Goal: Task Accomplishment & Management: Manage account settings

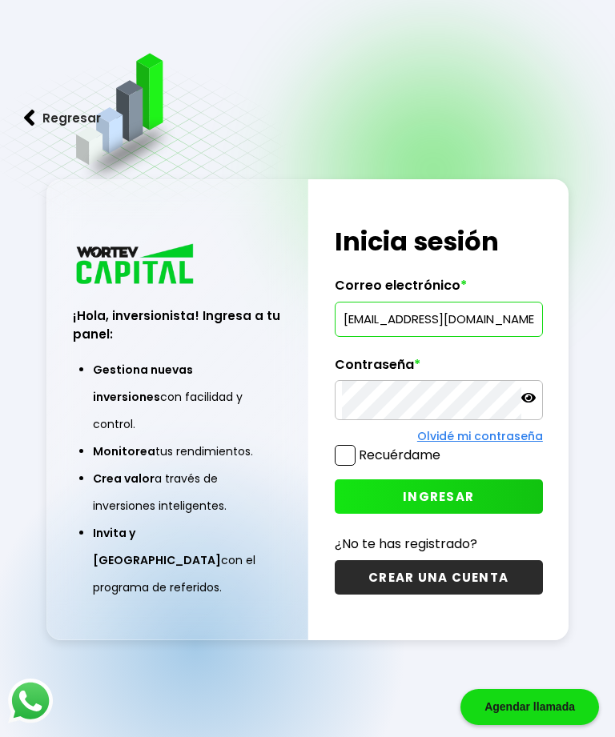
type input "[EMAIL_ADDRESS][DOMAIN_NAME]"
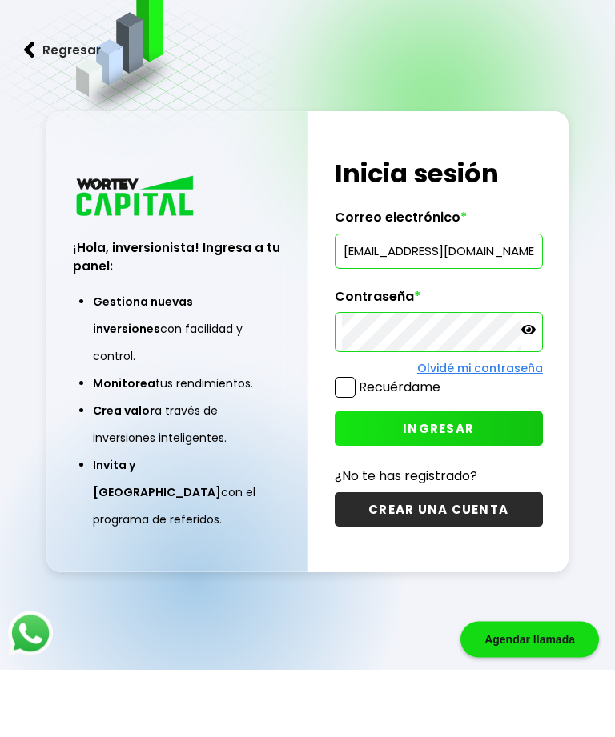
click at [465, 488] on span "INGRESAR" at bounding box center [438, 496] width 71 height 17
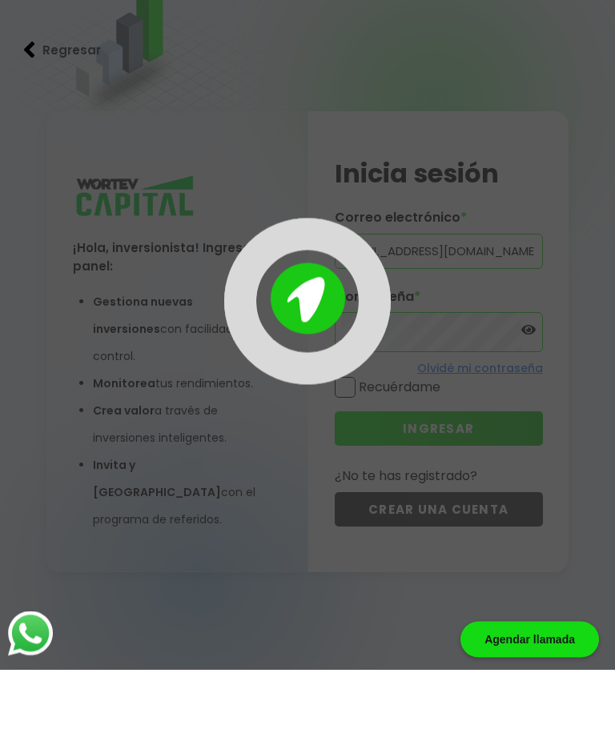
scroll to position [68, 0]
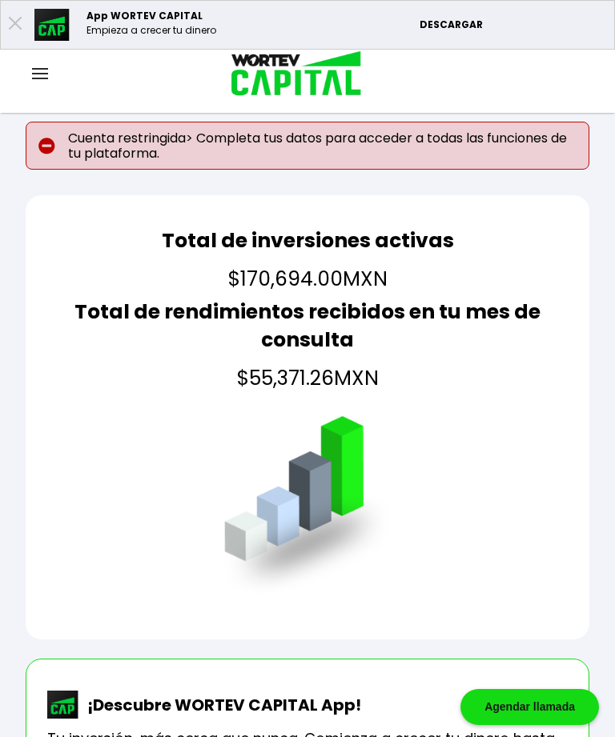
click at [47, 72] on img at bounding box center [40, 73] width 16 height 11
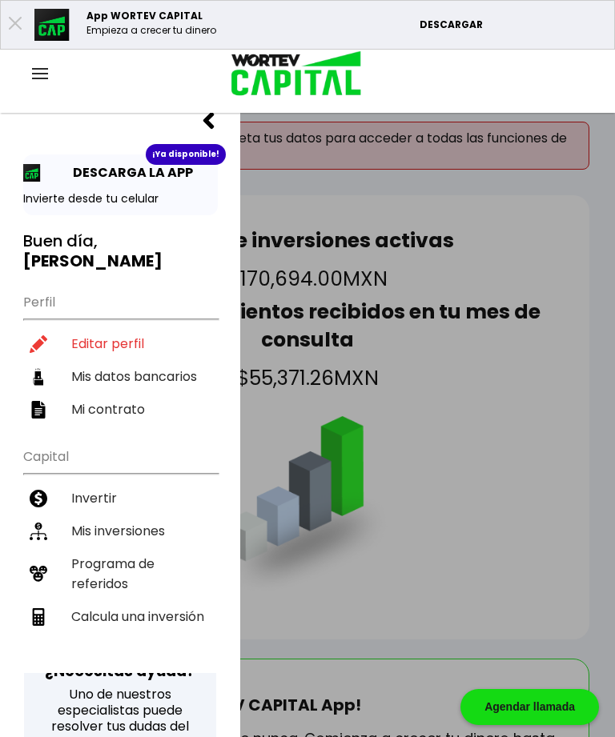
click at [134, 352] on li "Editar perfil" at bounding box center [120, 343] width 195 height 33
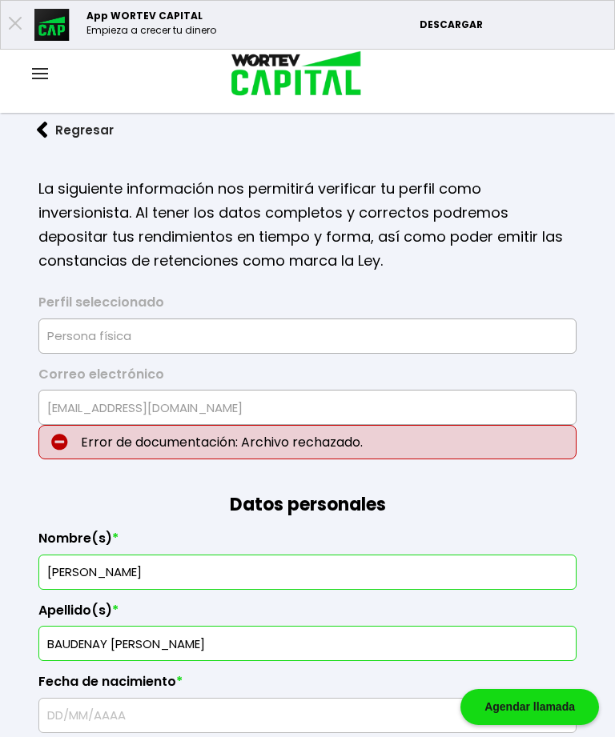
type input "[DATE]"
type input "BATN7202152L3"
type input "BATN720215MNEDBV00"
select select "Mujer"
type input "7712049208"
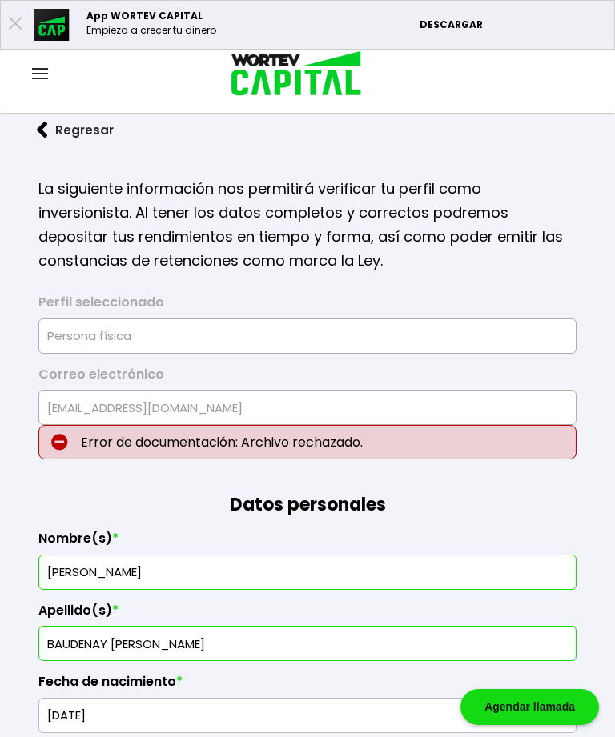
type input "14030"
select select "DF"
type input "Tlalpan"
type input "[PERSON_NAME] alumbre"
type input "3"
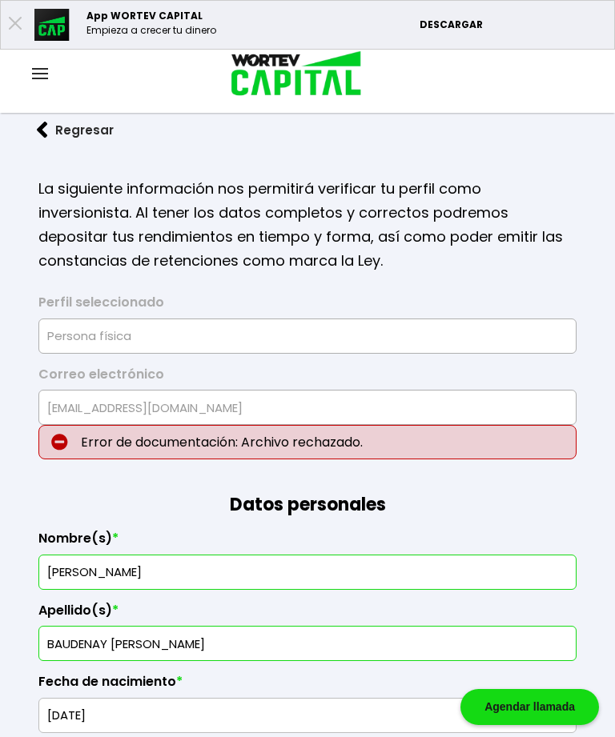
type input "[PERSON_NAME]"
select select "Santander"
type input "014180250098241702"
type input "[PERSON_NAME] [PERSON_NAME]"
type input "[EMAIL_ADDRESS][DOMAIN_NAME]"
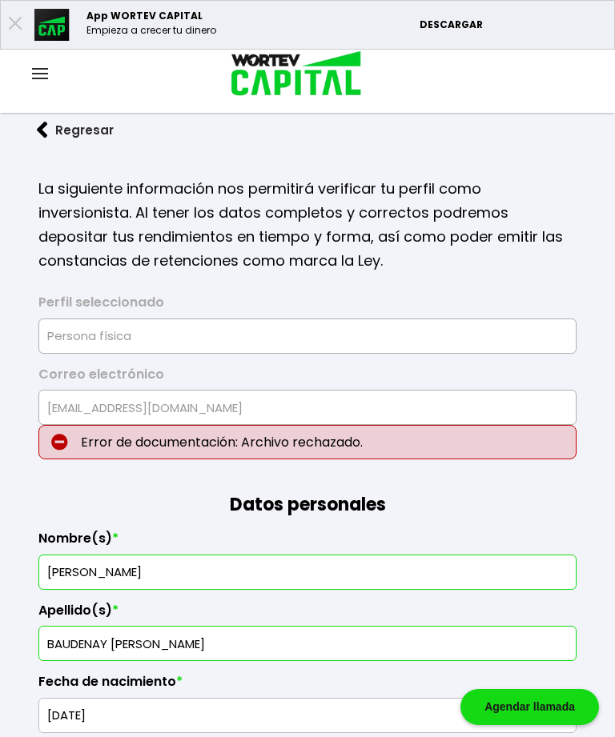
type input "5522714458"
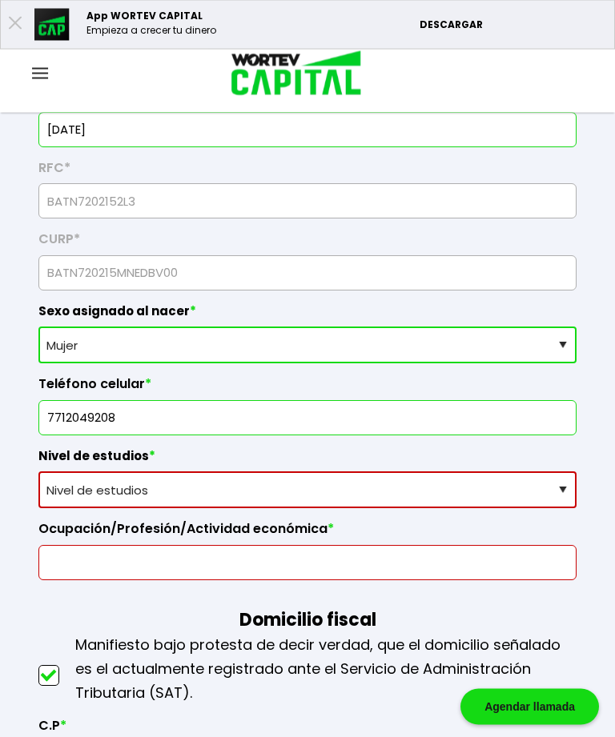
scroll to position [588, 0]
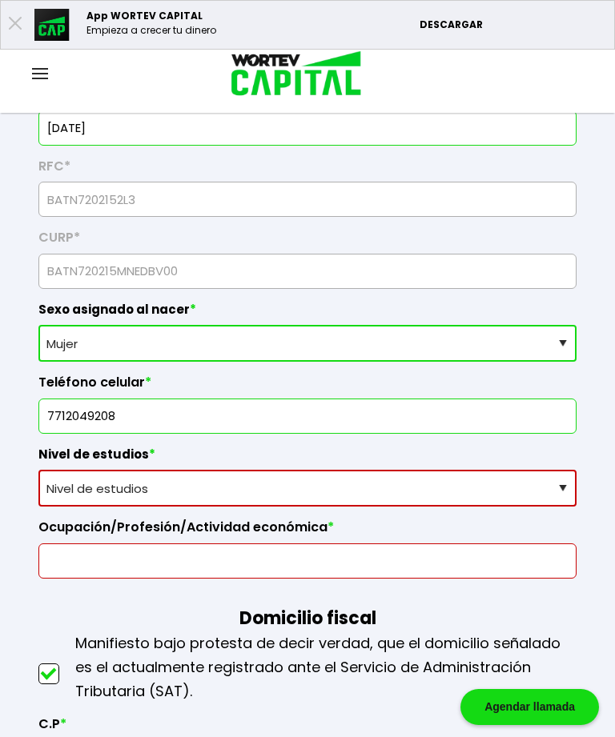
click at [562, 507] on select "Nivel de estudios Primaria Secundaria Bachillerato Licenciatura Posgrado" at bounding box center [307, 488] width 538 height 37
select select "Licenciatura"
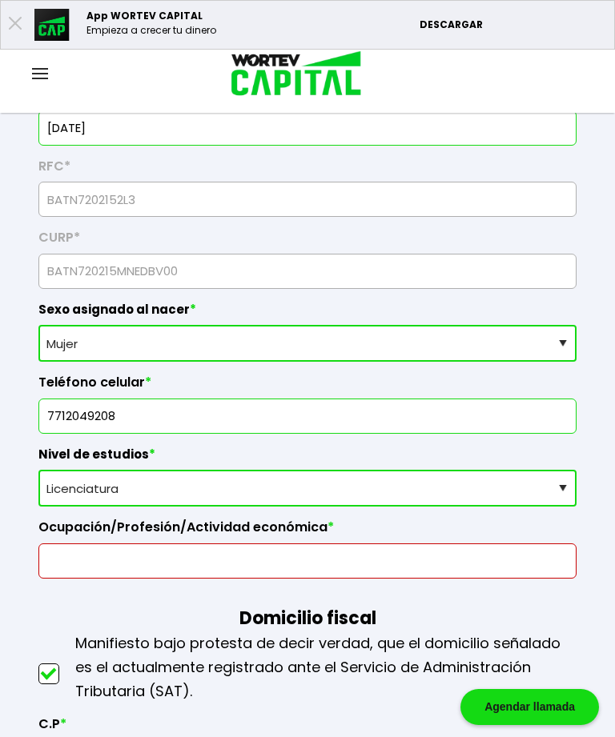
click at [74, 578] on input "text" at bounding box center [308, 561] width 524 height 34
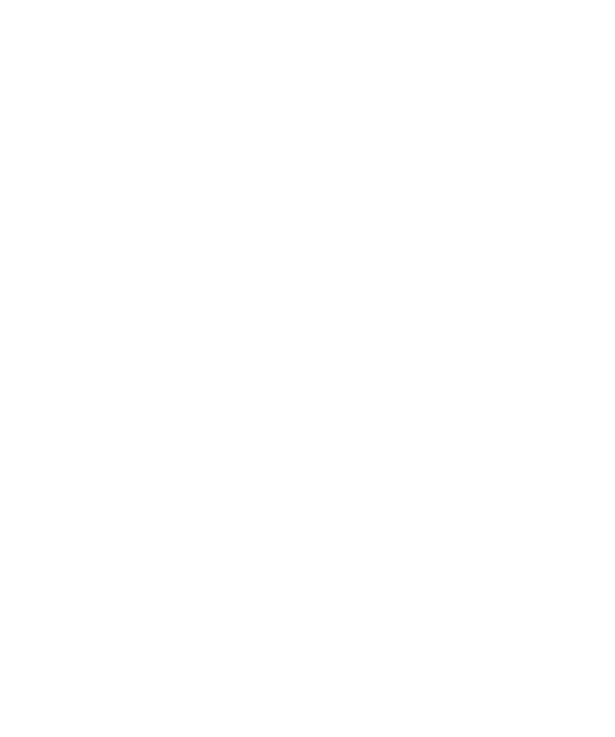
scroll to position [1704, 0]
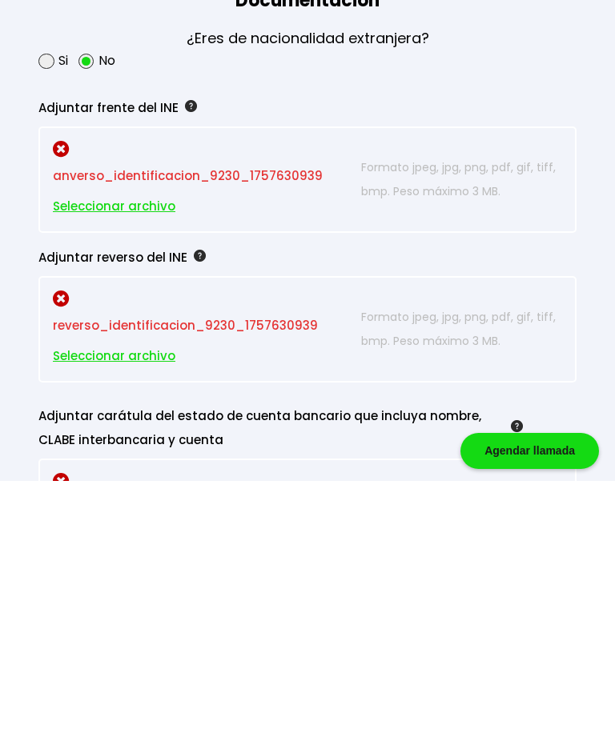
type input "Empleada"
click at [143, 451] on span "Seleccionar archivo" at bounding box center [114, 463] width 123 height 24
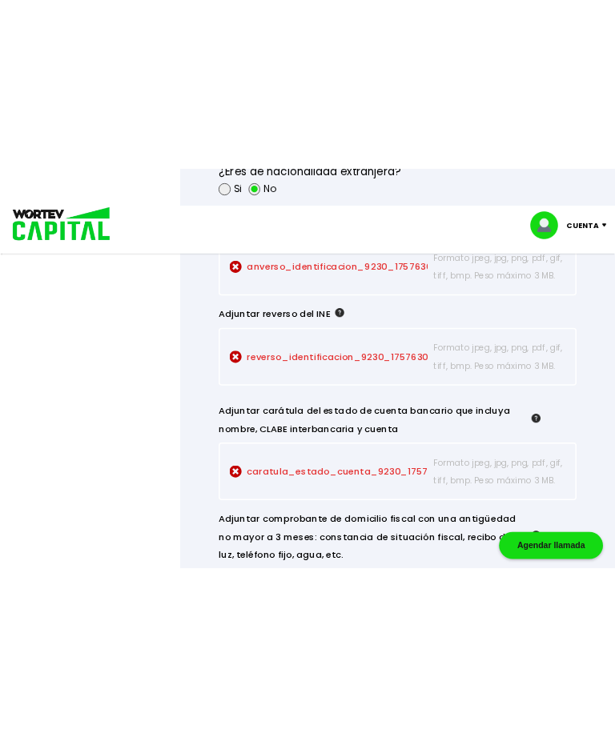
scroll to position [1960, 0]
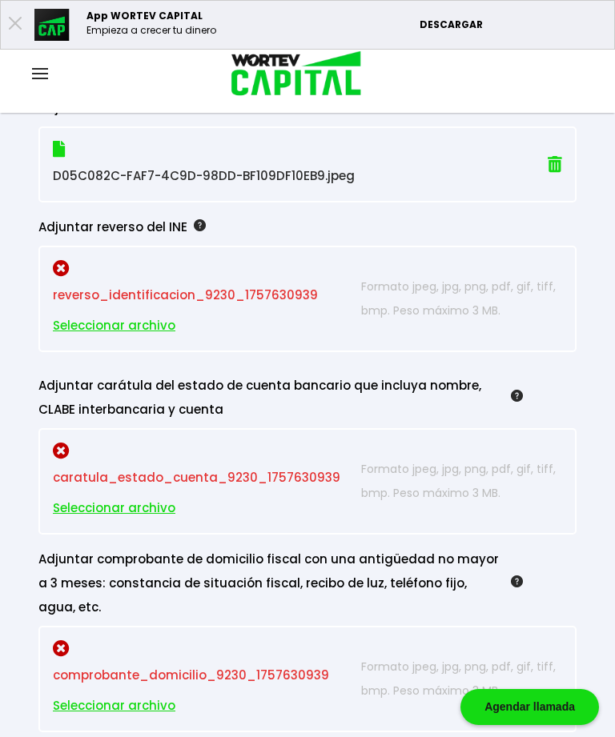
click at [150, 338] on span "Seleccionar archivo" at bounding box center [114, 326] width 123 height 24
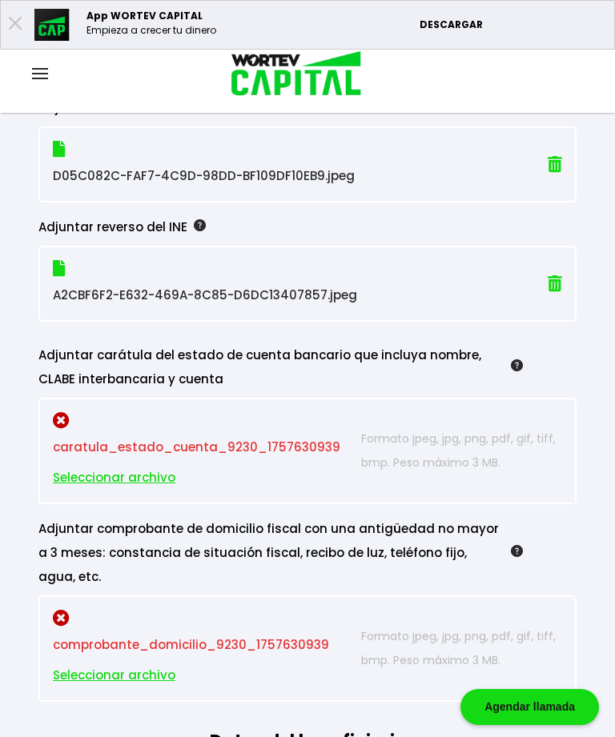
click at [160, 490] on span "Seleccionar archivo" at bounding box center [114, 478] width 123 height 24
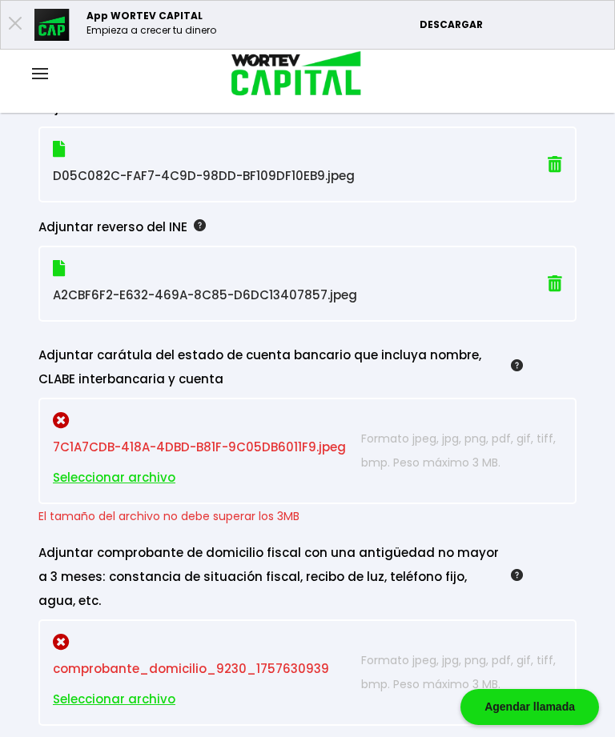
click at [156, 490] on span "Seleccionar archivo" at bounding box center [114, 478] width 123 height 24
click at [161, 712] on span "Seleccionar archivo" at bounding box center [114, 700] width 123 height 24
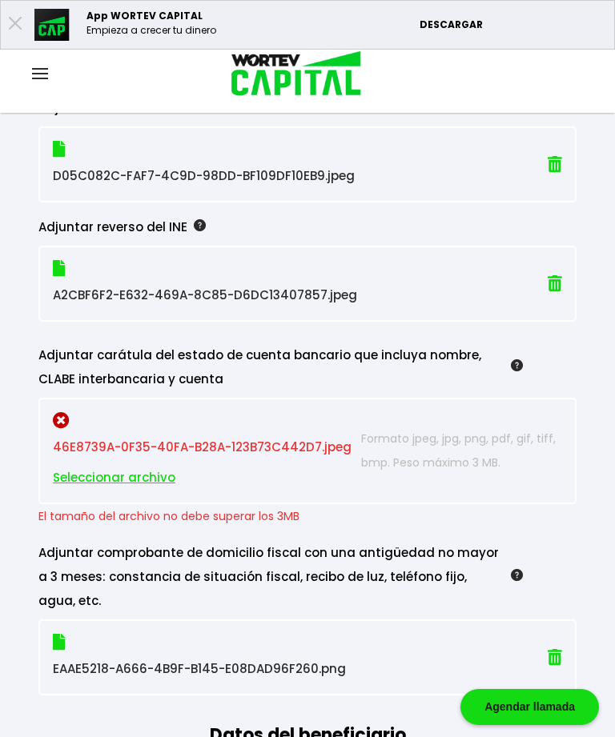
click at [156, 490] on span "Seleccionar archivo" at bounding box center [114, 478] width 123 height 24
click at [244, 490] on p "46E8739A-0F35-40FA-B28A-123B73C442D7.jpeg Seleccionar archivo" at bounding box center [203, 451] width 301 height 78
click at [146, 490] on span "Seleccionar archivo" at bounding box center [114, 478] width 123 height 24
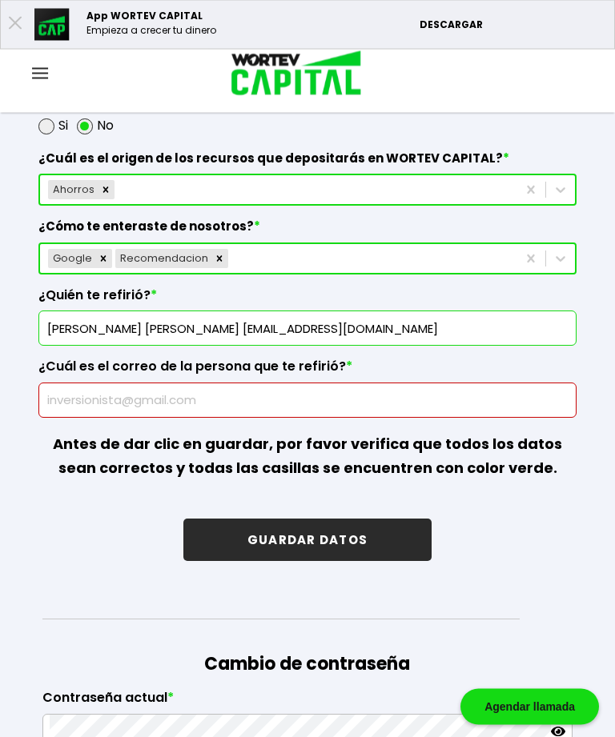
scroll to position [2983, 0]
click at [227, 417] on input "text" at bounding box center [308, 401] width 524 height 34
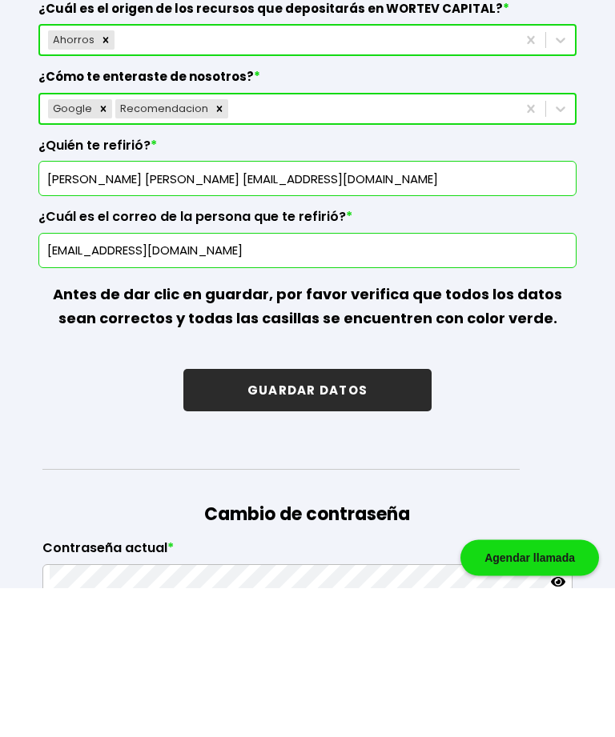
type input "[EMAIL_ADDRESS][DOMAIN_NAME]"
click at [335, 519] on button "GUARDAR DATOS" at bounding box center [307, 540] width 248 height 42
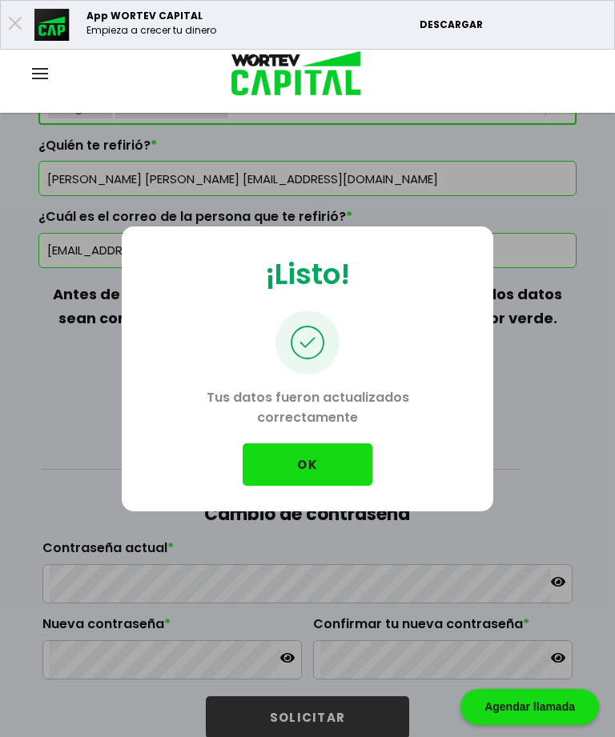
click at [314, 484] on button "OK" at bounding box center [308, 465] width 130 height 42
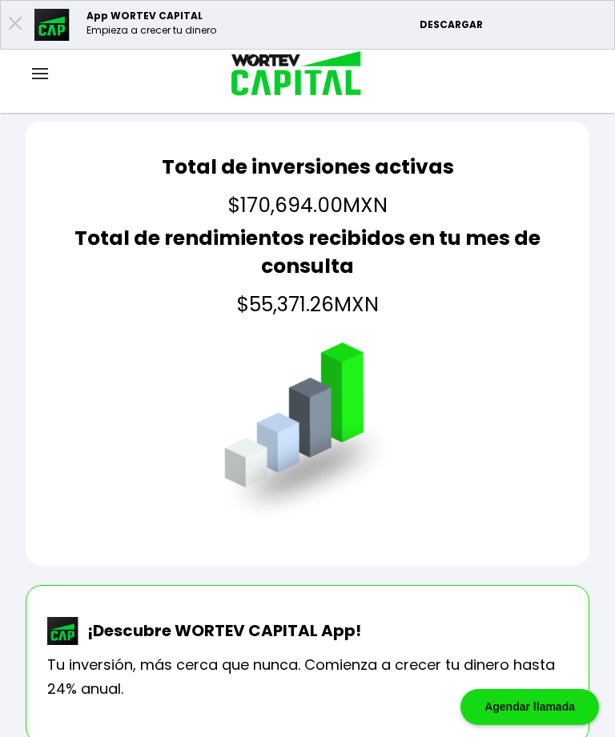
click at [46, 70] on img at bounding box center [40, 73] width 16 height 11
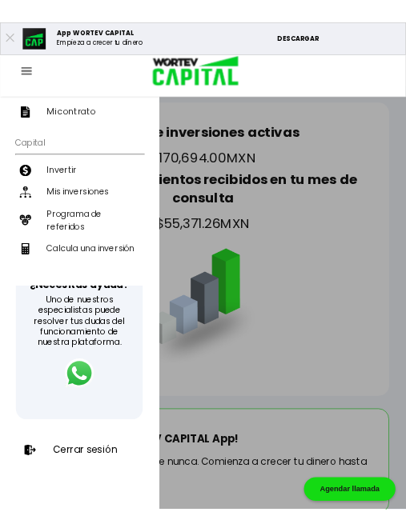
scroll to position [274, 0]
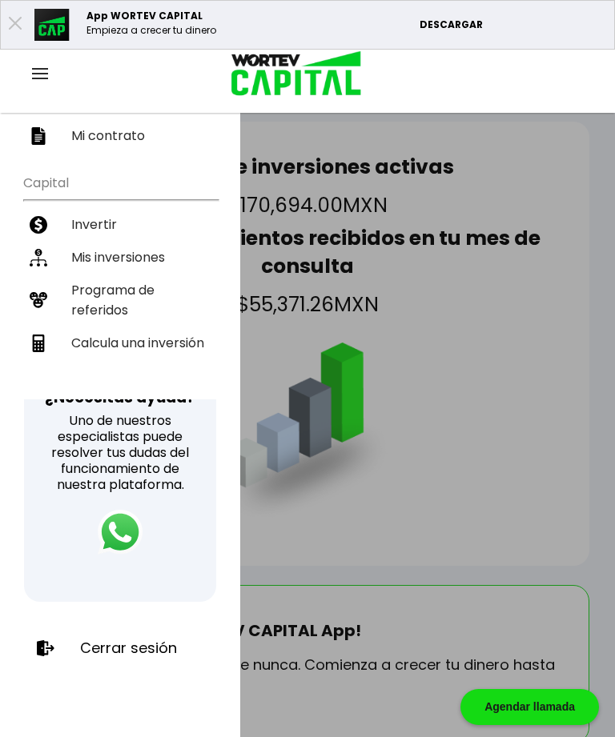
click at [151, 645] on p "Cerrar sesión" at bounding box center [128, 649] width 97 height 16
